Goal: Navigation & Orientation: Find specific page/section

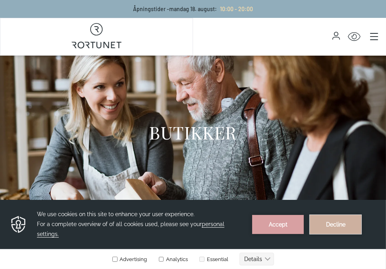
click at [330, 223] on button "Decline" at bounding box center [336, 224] width 52 height 19
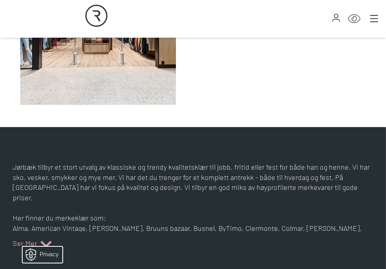
scroll to position [318, 0]
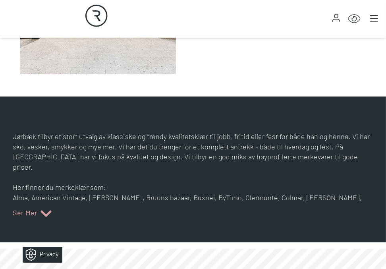
click at [44, 213] on icon at bounding box center [46, 214] width 11 height 7
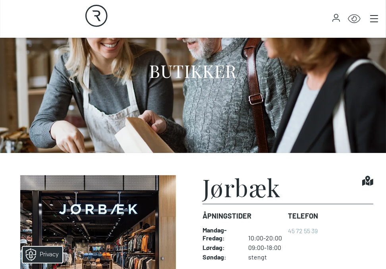
scroll to position [0, 0]
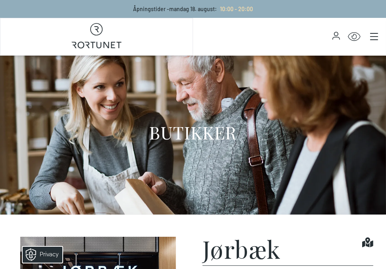
click at [368, 243] on icon at bounding box center [367, 243] width 11 height 10
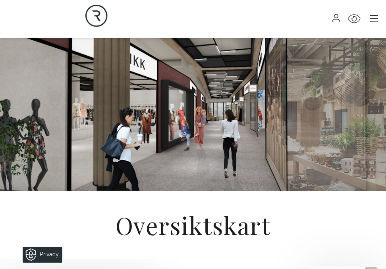
scroll to position [198, 0]
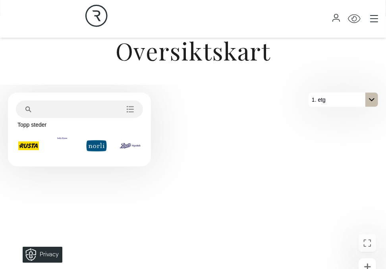
click at [373, 101] on icon "På 1. etg. Klikk for å velge en annen etasje." at bounding box center [372, 100] width 6 height 6
click at [372, 17] on icon "Main menu" at bounding box center [374, 19] width 8 height 8
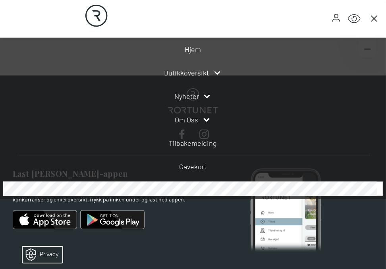
scroll to position [591, 0]
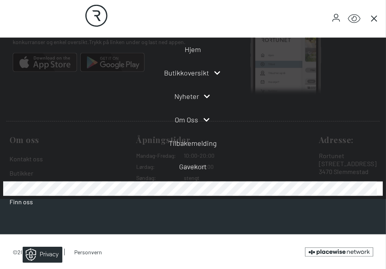
click at [182, 252] on div "© 2025 Rortunet Personvern Placewise" at bounding box center [193, 252] width 386 height 35
click at [227, 212] on div "Om oss Kontakt oss Butikker Servering Finn oss Åpningstider Mandag - Fredag : 1…" at bounding box center [193, 171] width 374 height 101
click at [373, 16] on icon "Main menu" at bounding box center [374, 19] width 8 height 8
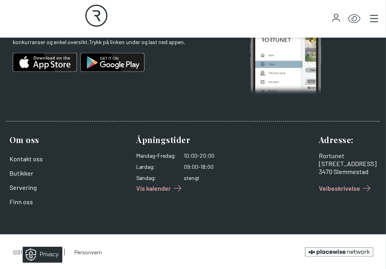
click at [341, 187] on span "Veibeskrivelse" at bounding box center [339, 189] width 41 height 10
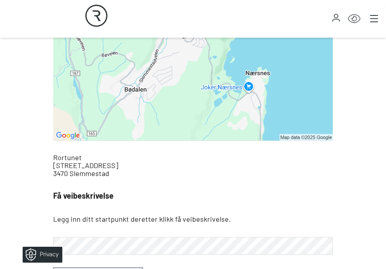
scroll to position [437, 0]
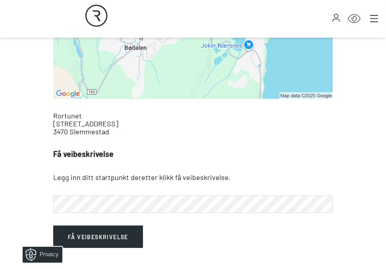
click at [53, 226] on button "Få veibeskrivelse" at bounding box center [98, 237] width 90 height 22
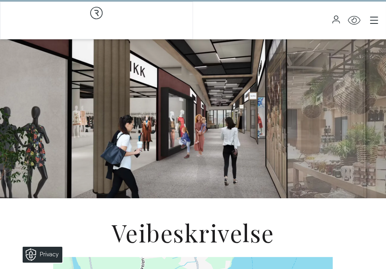
scroll to position [0, 0]
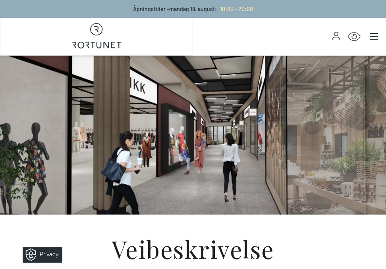
click at [373, 34] on icon "Main menu" at bounding box center [374, 37] width 8 height 8
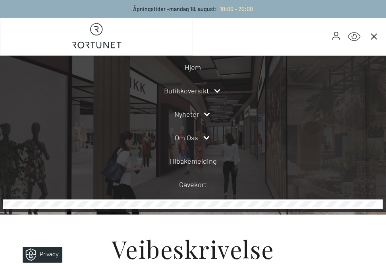
click at [185, 92] on link "Butikkoversikt" at bounding box center [187, 90] width 45 height 11
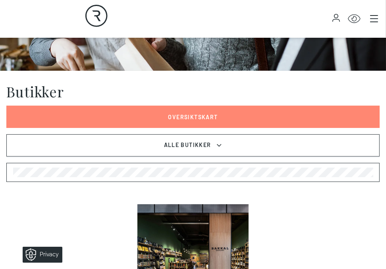
scroll to position [159, 0]
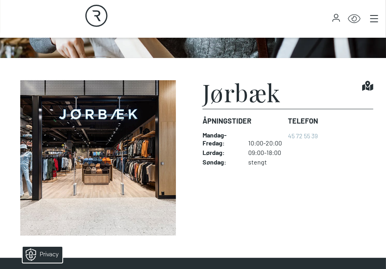
scroll to position [159, 0]
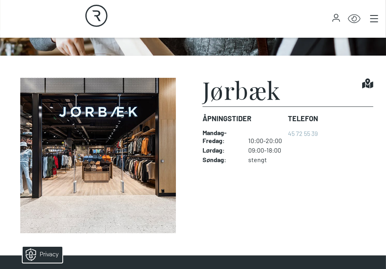
click at [251, 92] on h1 "Jørbæk" at bounding box center [242, 90] width 79 height 24
click at [209, 91] on h1 "Jørbæk" at bounding box center [242, 90] width 79 height 24
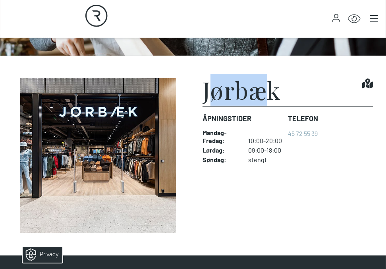
drag, startPoint x: 212, startPoint y: 91, endPoint x: 261, endPoint y: 89, distance: 48.9
click at [261, 89] on h1 "Jørbæk" at bounding box center [242, 90] width 79 height 24
drag, startPoint x: 261, startPoint y: 89, endPoint x: 269, endPoint y: 89, distance: 7.9
click at [269, 89] on h1 "Jørbæk" at bounding box center [242, 90] width 79 height 24
